Goal: Navigation & Orientation: Find specific page/section

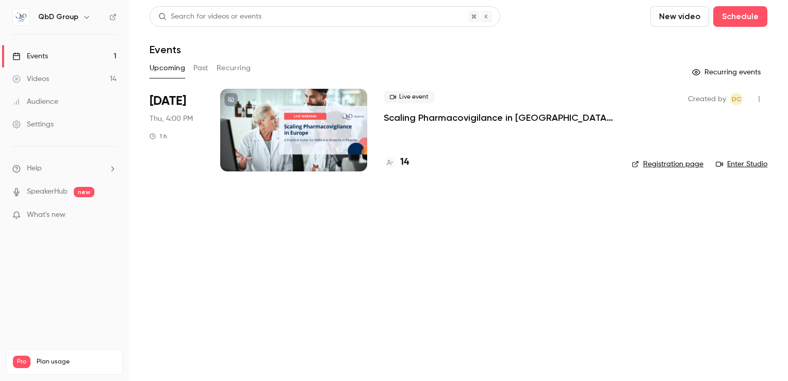
click at [402, 161] on h4 "14" at bounding box center [404, 162] width 9 height 14
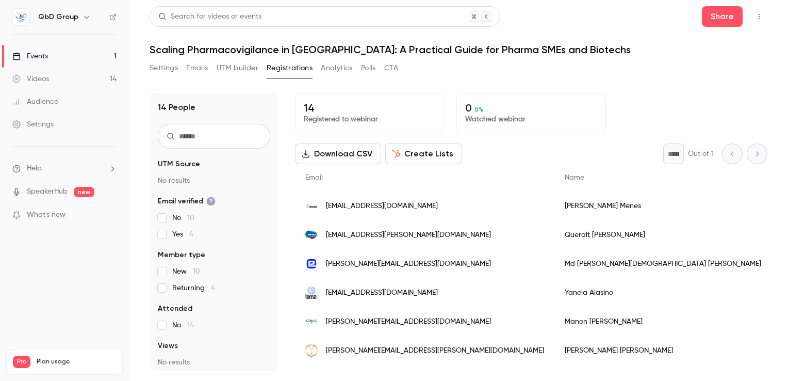
click at [47, 61] on link "Events 1" at bounding box center [64, 56] width 129 height 23
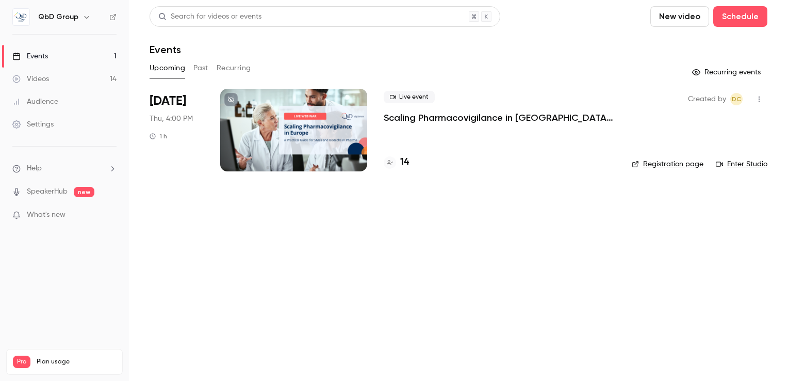
click at [39, 78] on div "Videos" at bounding box center [30, 79] width 37 height 10
